Goal: Transaction & Acquisition: Purchase product/service

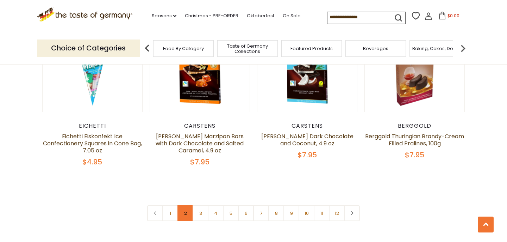
scroll to position [1670, 0]
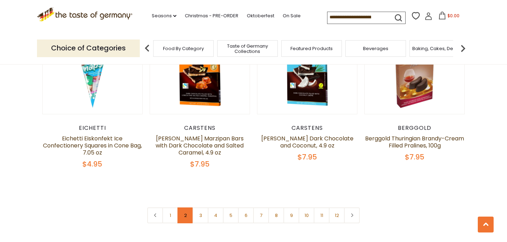
click at [186, 207] on link "2" at bounding box center [186, 215] width 16 height 16
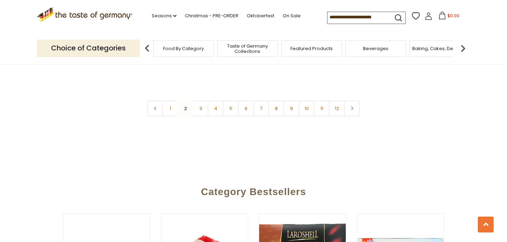
scroll to position [1761, 0]
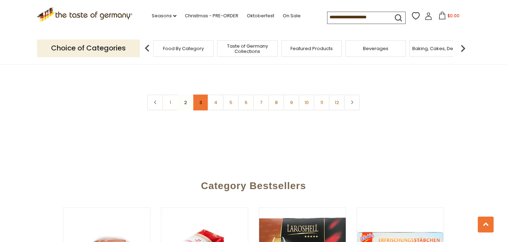
click at [199, 94] on link "3" at bounding box center [201, 102] width 16 height 16
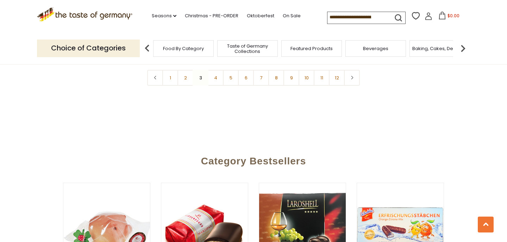
scroll to position [1799, 0]
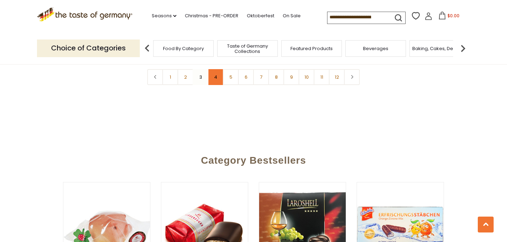
click at [219, 74] on link "4" at bounding box center [216, 77] width 16 height 16
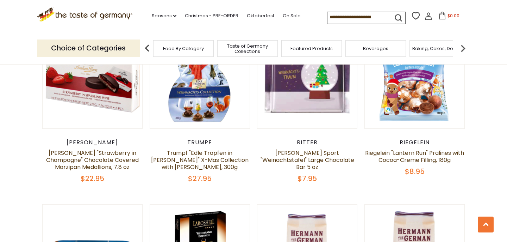
scroll to position [242, 0]
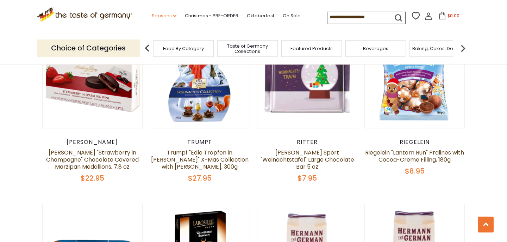
click at [169, 15] on link "Seasons dropdown_arrow" at bounding box center [164, 16] width 25 height 8
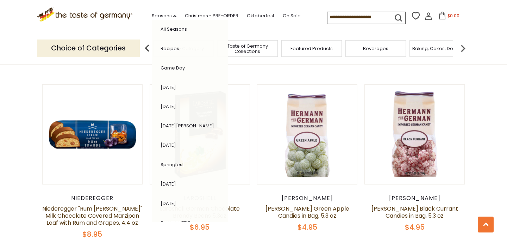
scroll to position [362, 0]
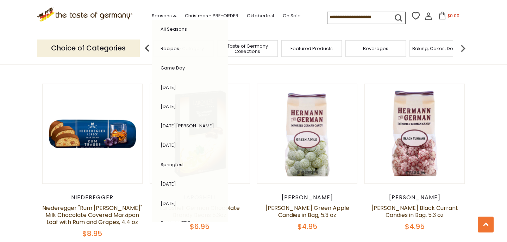
click at [254, 49] on span "Taste of Germany Collections" at bounding box center [247, 48] width 56 height 11
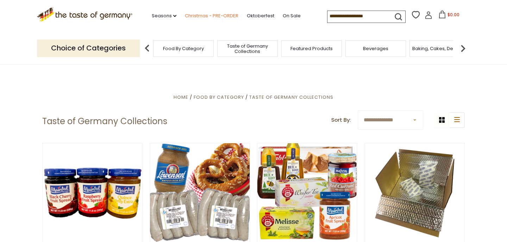
click at [217, 14] on link "Christmas - PRE-ORDER" at bounding box center [212, 16] width 54 height 8
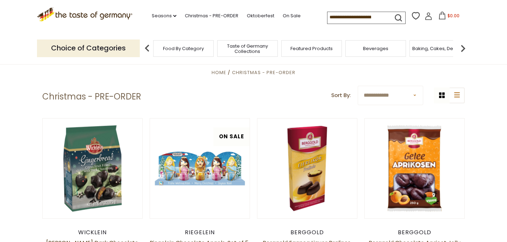
scroll to position [149, 0]
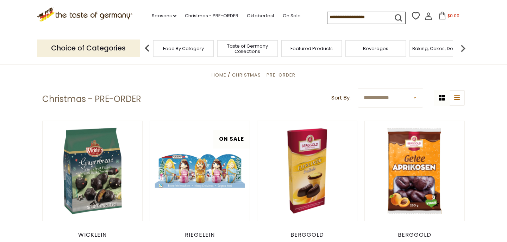
click at [402, 98] on select "**********" at bounding box center [391, 97] width 66 height 19
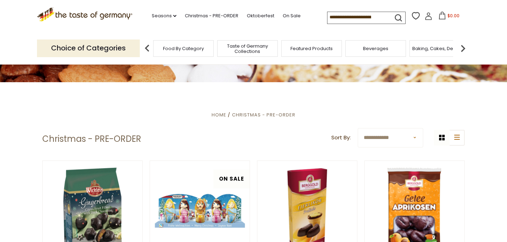
scroll to position [110, 0]
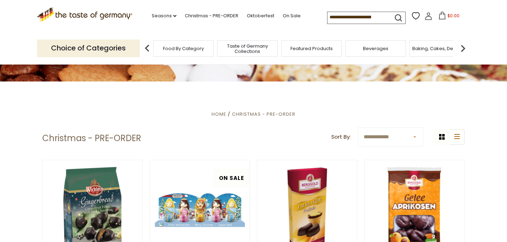
click at [398, 139] on select "**********" at bounding box center [391, 136] width 66 height 19
select select "*********"
click at [358, 127] on select "**********" at bounding box center [391, 136] width 66 height 19
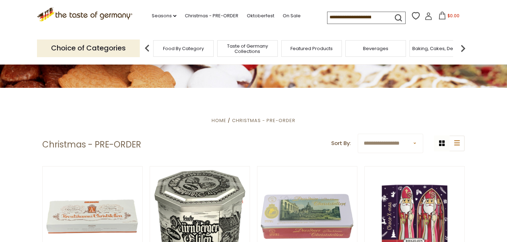
scroll to position [101, 0]
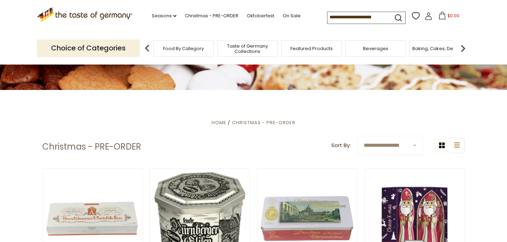
click at [392, 148] on select "**********" at bounding box center [391, 145] width 66 height 19
select select "********"
click at [358, 136] on select "**********" at bounding box center [391, 145] width 66 height 19
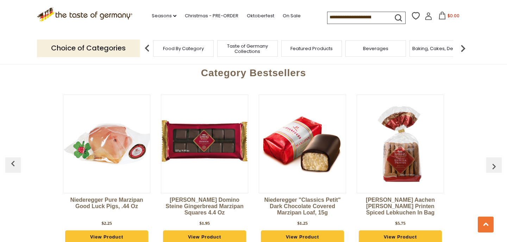
scroll to position [1914, 0]
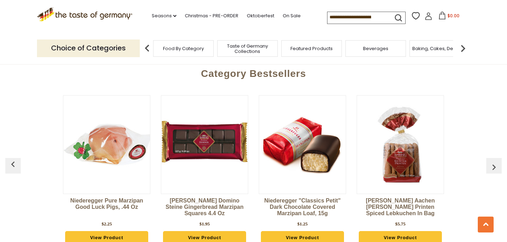
click at [491, 161] on img "button" at bounding box center [494, 166] width 11 height 11
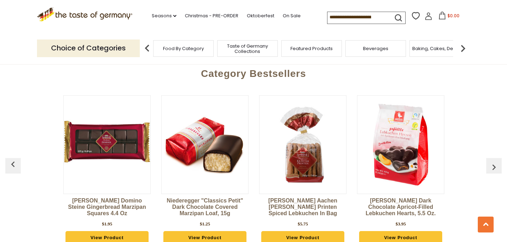
scroll to position [0, 98]
click at [491, 161] on img "button" at bounding box center [494, 166] width 11 height 11
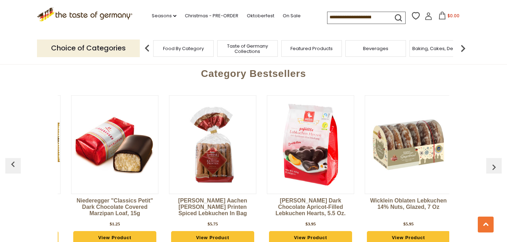
scroll to position [0, 196]
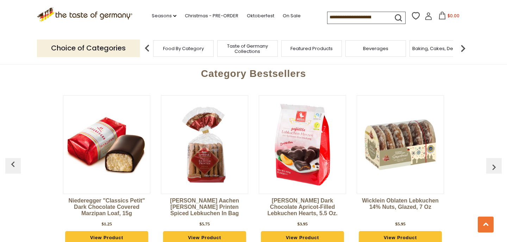
click at [491, 161] on img "button" at bounding box center [494, 166] width 11 height 11
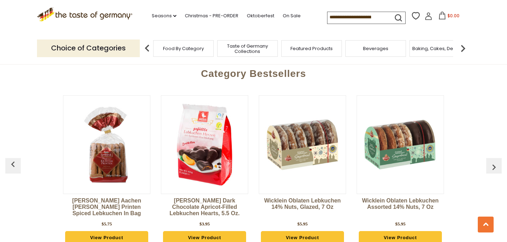
click at [491, 161] on img "button" at bounding box center [494, 166] width 11 height 11
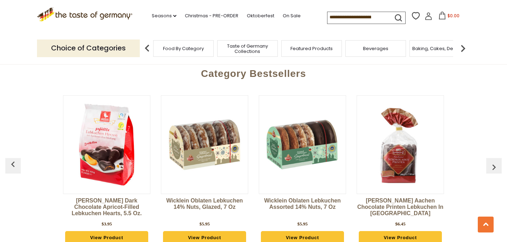
click at [491, 161] on img "button" at bounding box center [494, 166] width 11 height 11
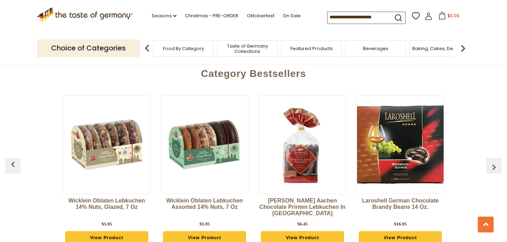
click at [491, 161] on img "button" at bounding box center [494, 166] width 11 height 11
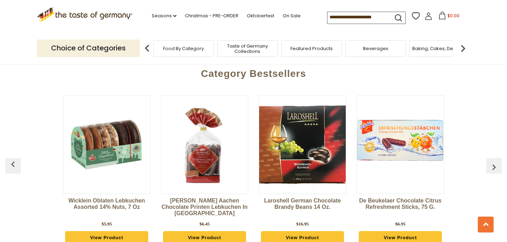
click at [491, 161] on img "button" at bounding box center [494, 166] width 11 height 11
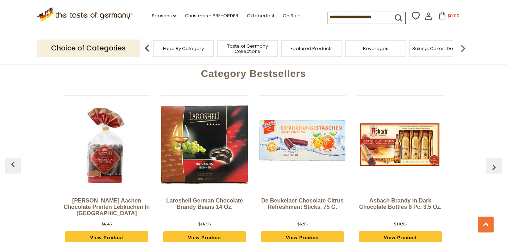
click at [491, 161] on img "button" at bounding box center [494, 166] width 11 height 11
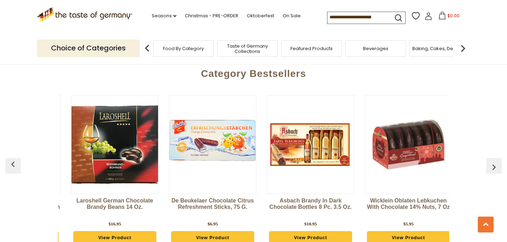
scroll to position [0, 784]
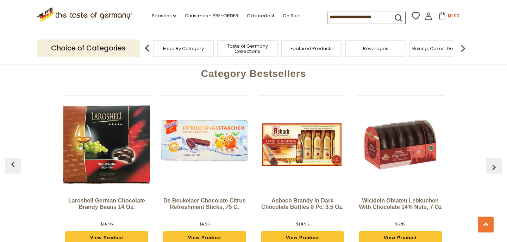
click at [491, 161] on img "button" at bounding box center [494, 166] width 11 height 11
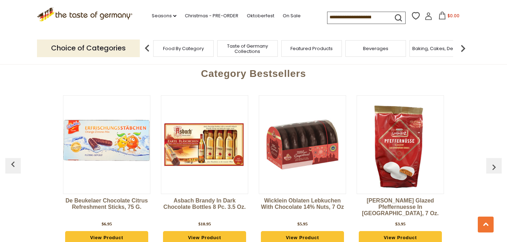
click at [491, 161] on img "button" at bounding box center [494, 166] width 11 height 11
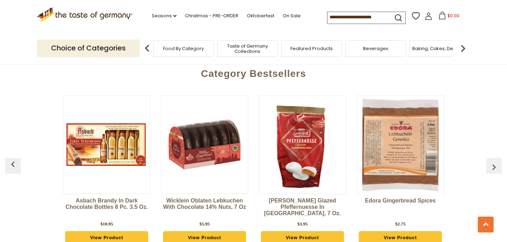
click at [491, 161] on img "button" at bounding box center [494, 166] width 11 height 11
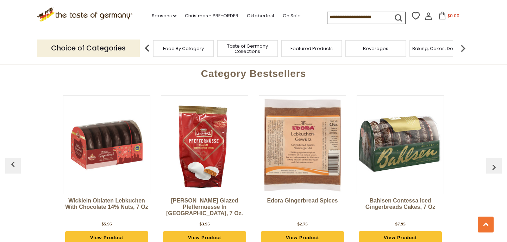
click at [491, 161] on img "button" at bounding box center [494, 166] width 11 height 11
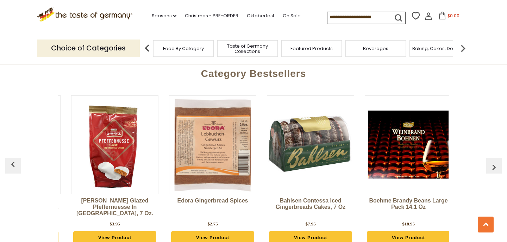
scroll to position [0, 1175]
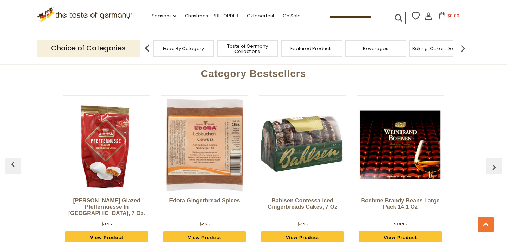
click at [491, 161] on img "button" at bounding box center [494, 166] width 11 height 11
click at [492, 161] on img "button" at bounding box center [494, 166] width 11 height 11
click at [494, 161] on img "button" at bounding box center [494, 166] width 11 height 11
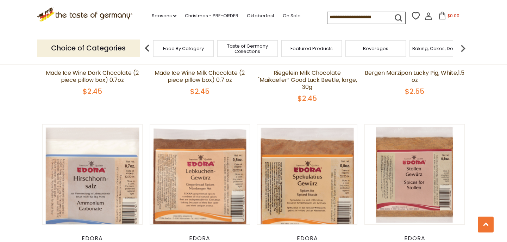
scroll to position [859, 0]
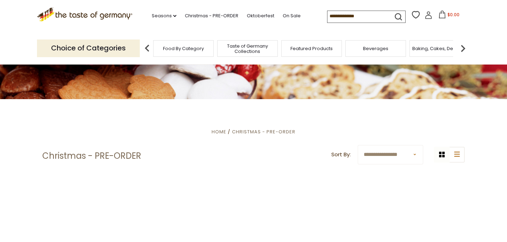
scroll to position [101, 0]
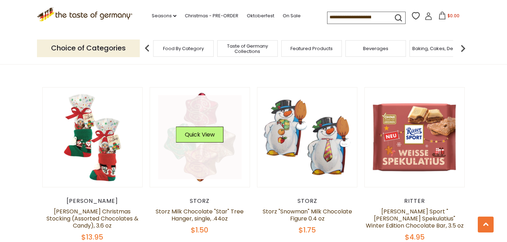
scroll to position [398, 0]
